Goal: Navigation & Orientation: Find specific page/section

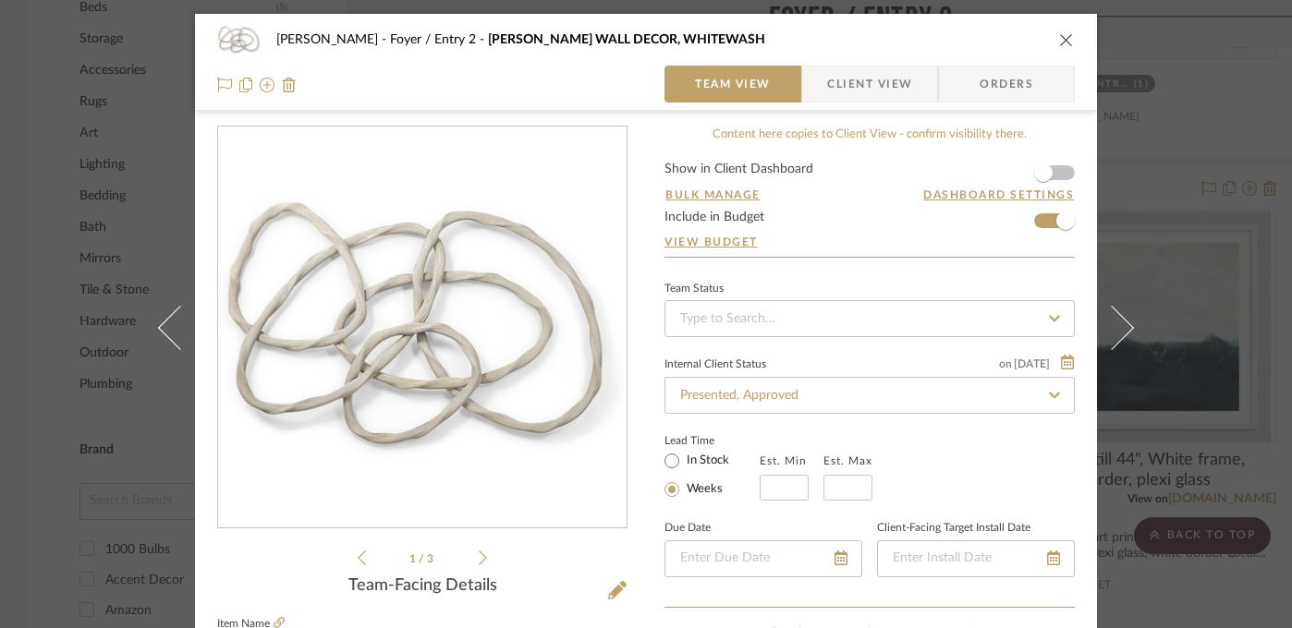
scroll to position [487, 0]
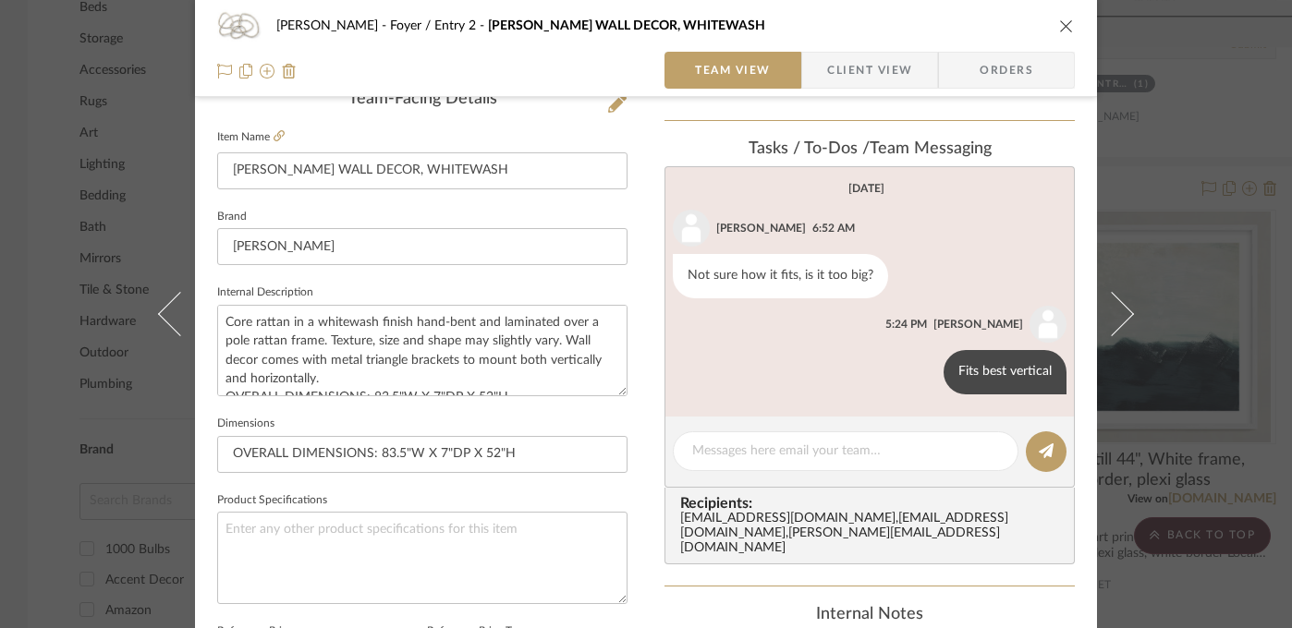
click at [1245, 259] on div "[PERSON_NAME] Foyer / Entry 2 [PERSON_NAME] WALL DECOR, WHITEWASH Team View Cli…" at bounding box center [646, 314] width 1292 height 628
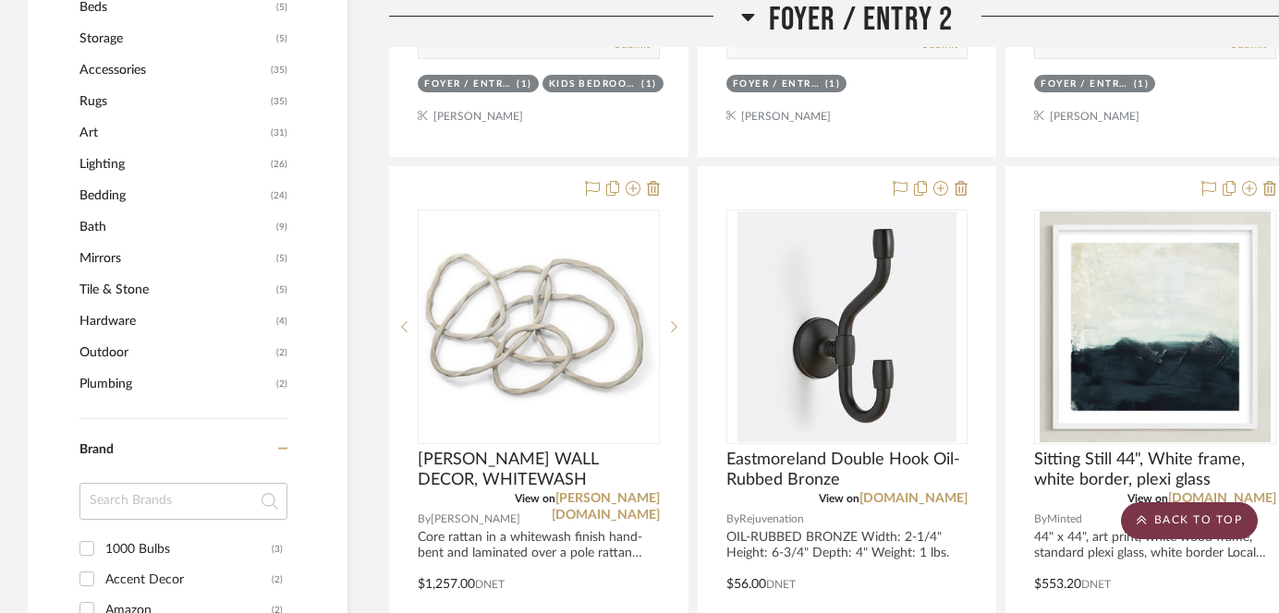
click at [1145, 516] on icon at bounding box center [1141, 520] width 10 height 11
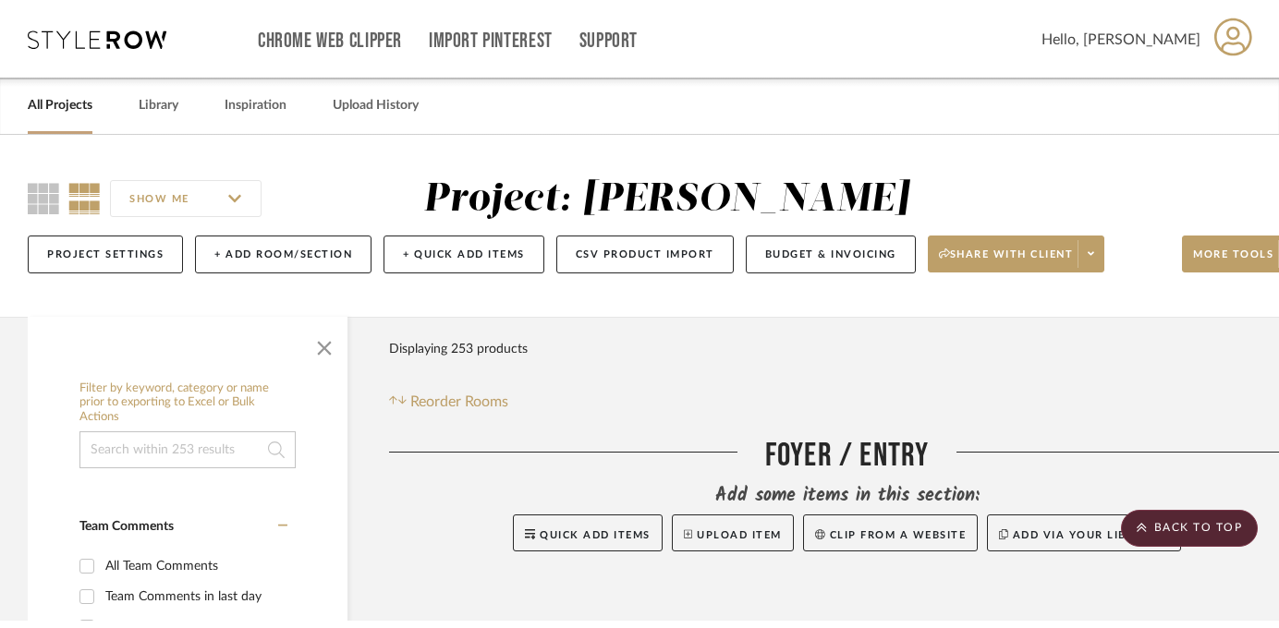
scroll to position [0, 0]
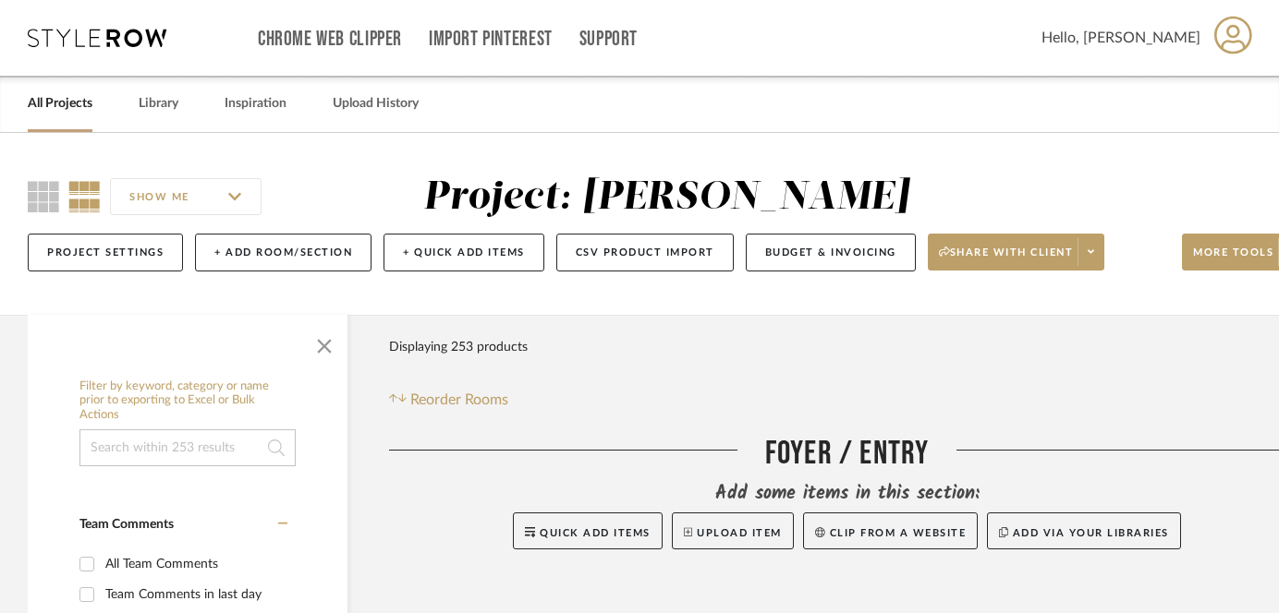
click at [56, 102] on link "All Projects" at bounding box center [60, 103] width 65 height 25
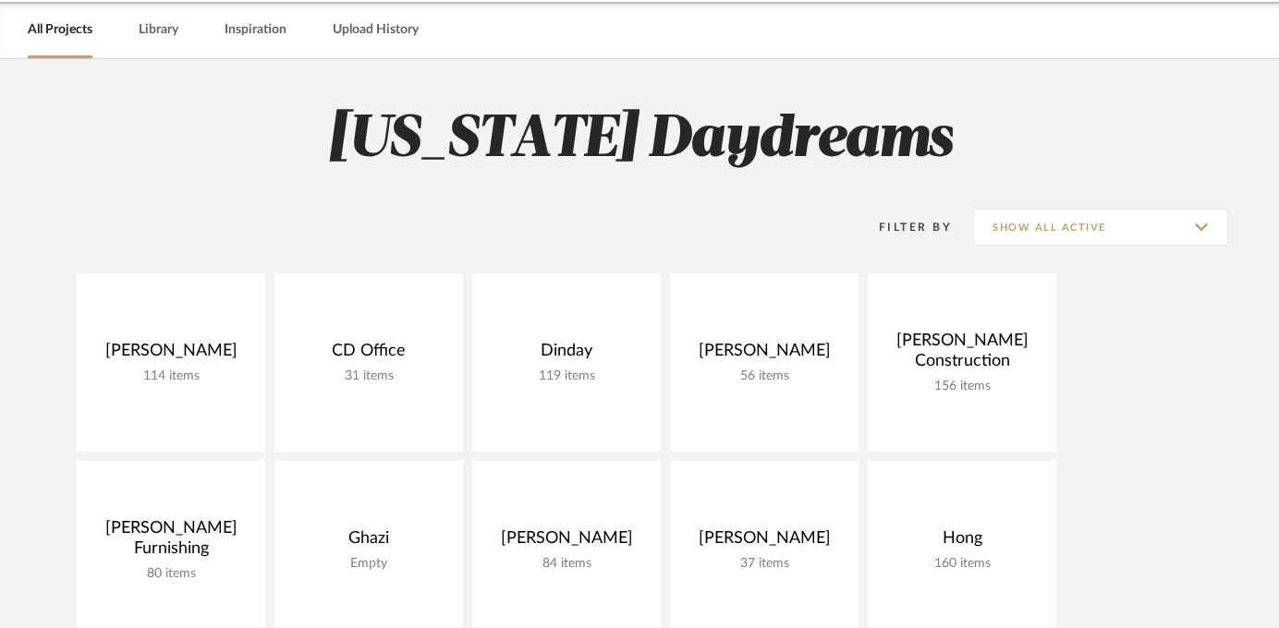
scroll to position [93, 0]
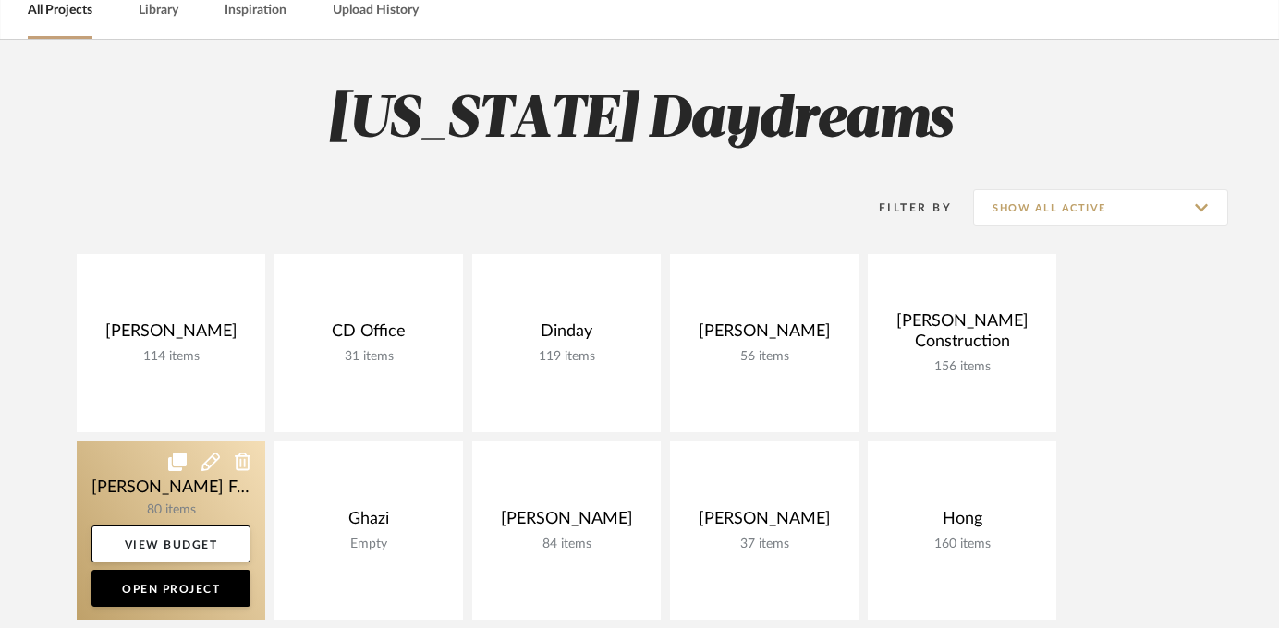
click at [190, 474] on link at bounding box center [171, 531] width 188 height 178
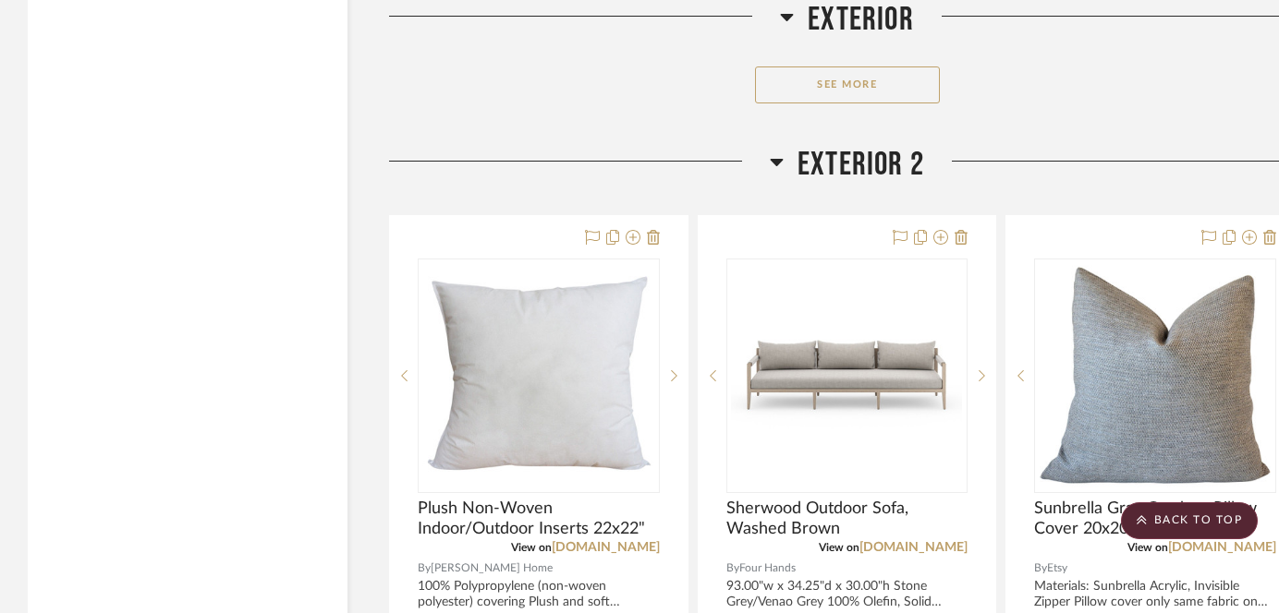
scroll to position [21299, 0]
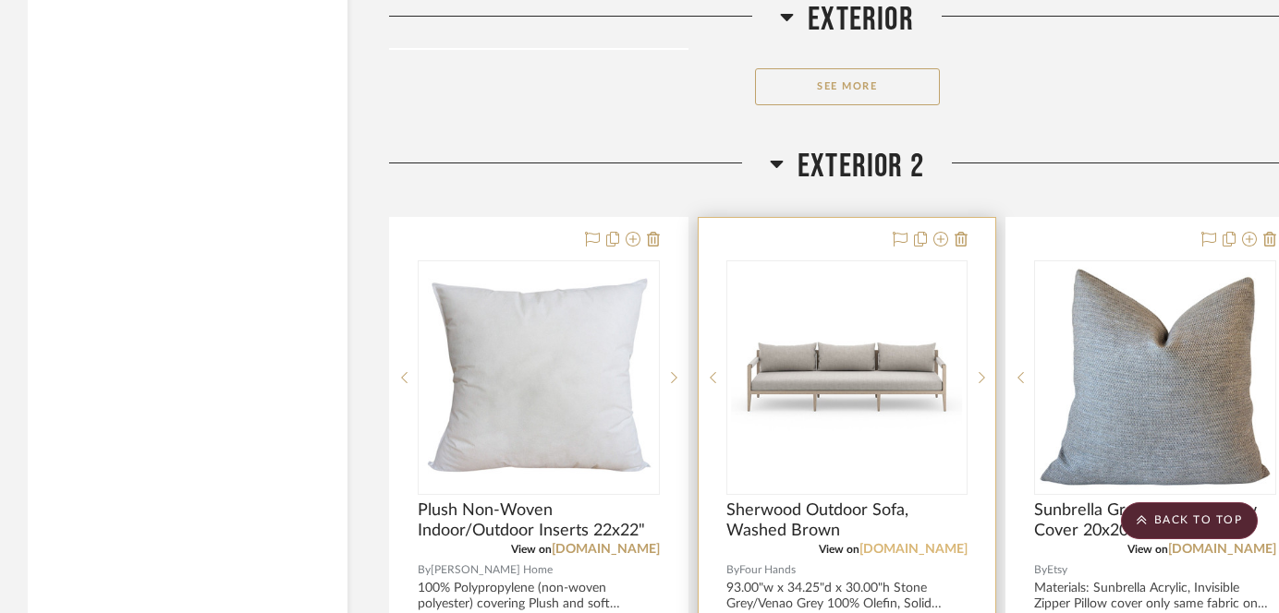
click at [912, 543] on link "[DOMAIN_NAME]" at bounding box center [913, 549] width 108 height 13
